Goal: Information Seeking & Learning: Learn about a topic

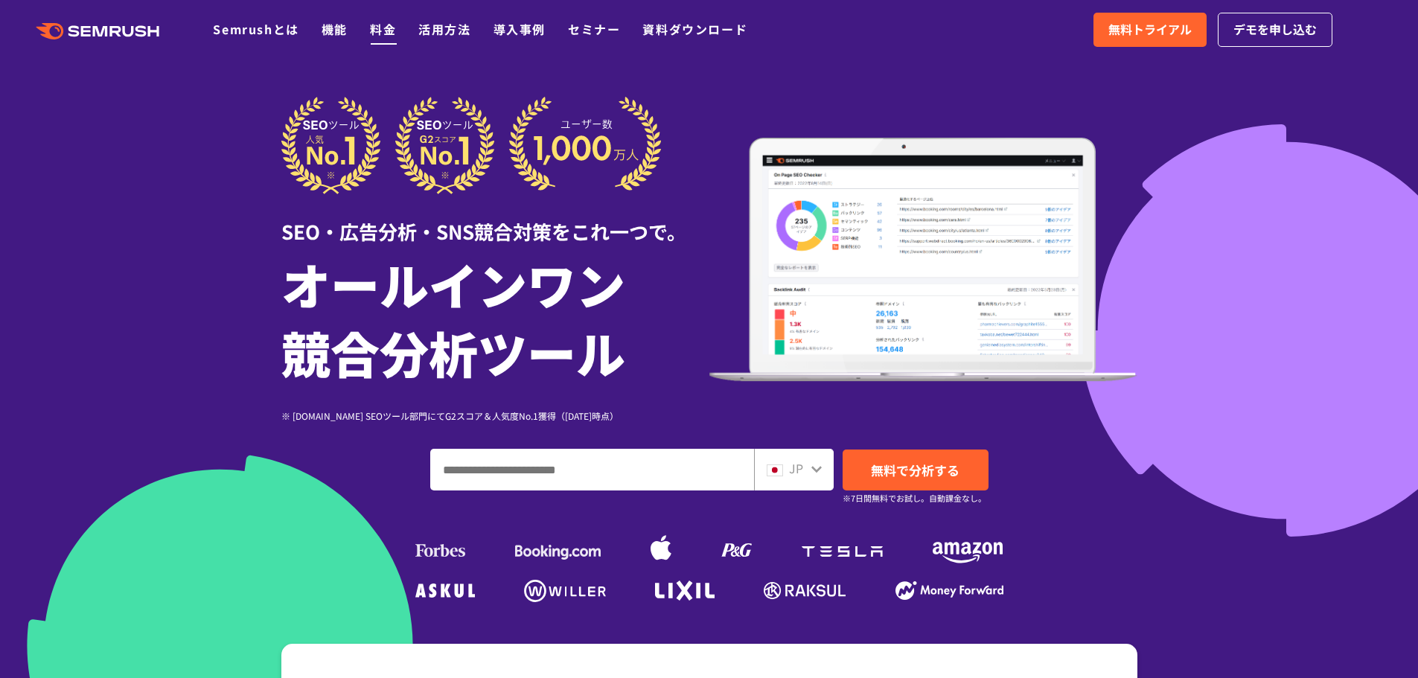
click at [392, 33] on link "料金" at bounding box center [383, 29] width 26 height 18
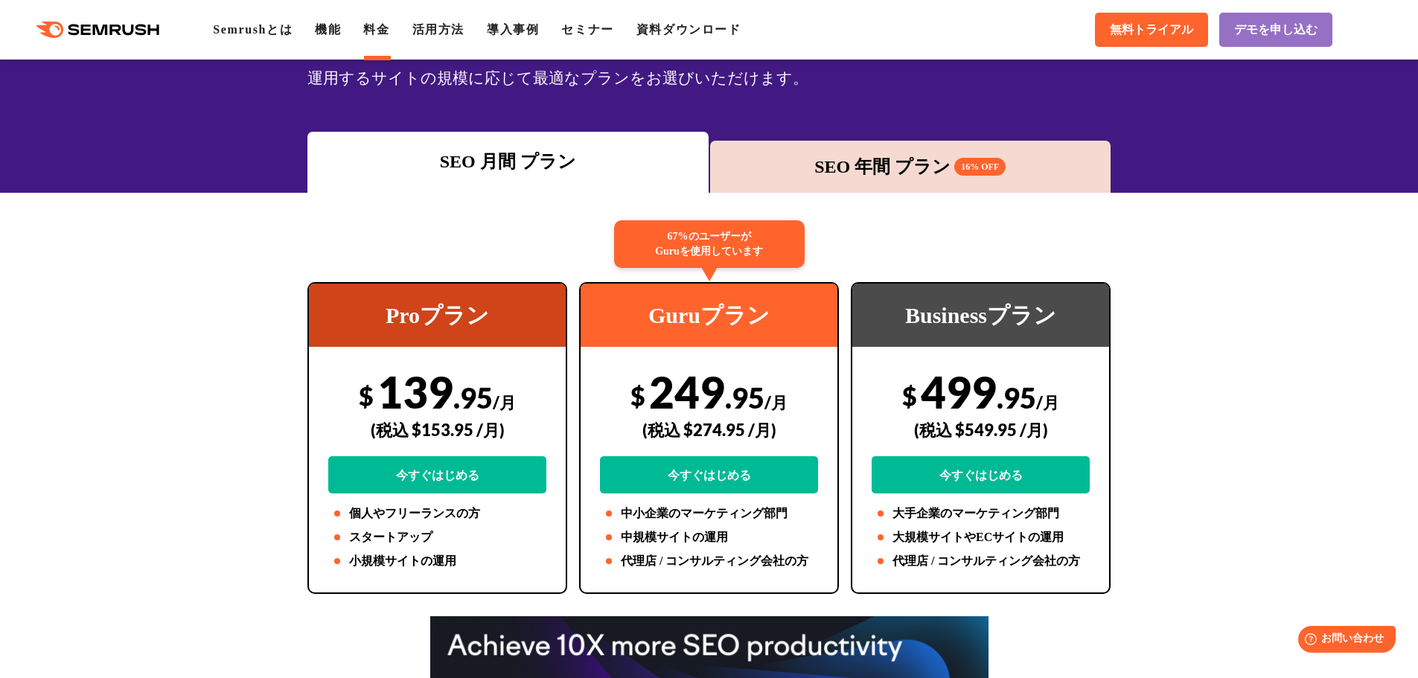
scroll to position [149, 0]
